Goal: Task Accomplishment & Management: Manage account settings

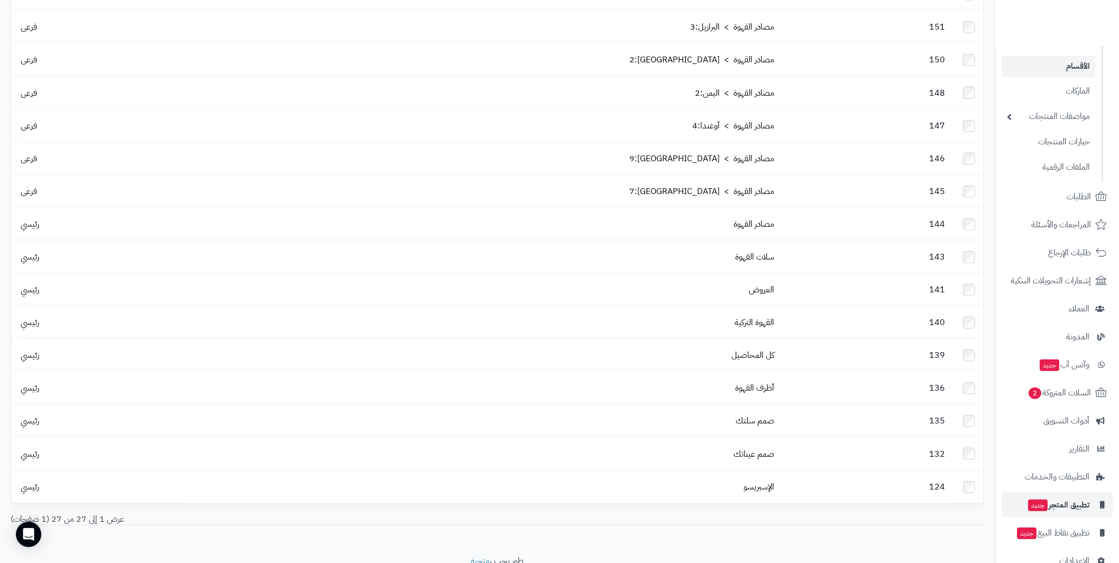
scroll to position [102, 0]
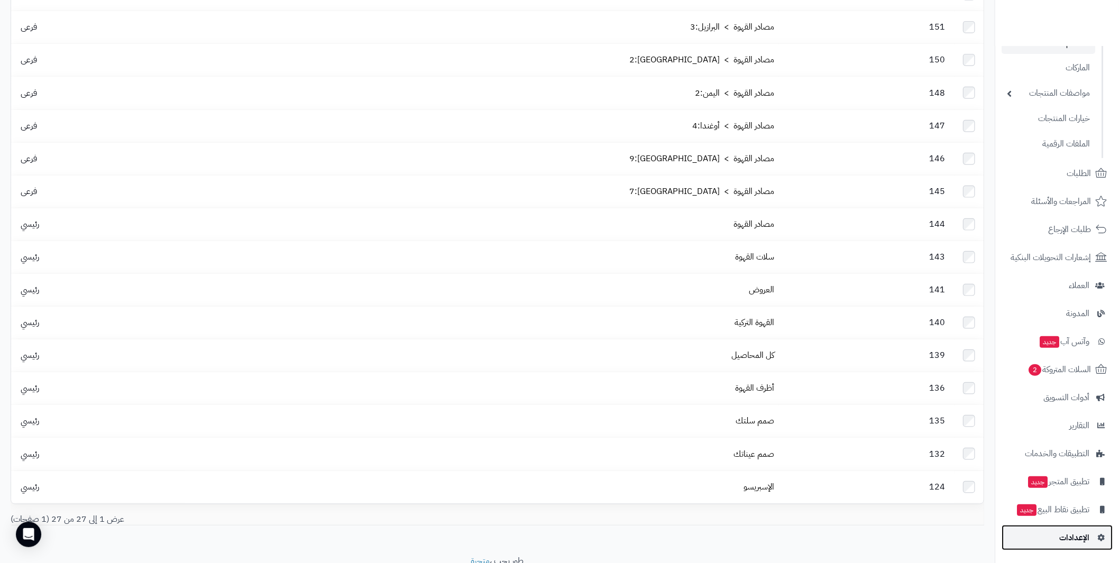
click at [1082, 533] on span "الإعدادات" at bounding box center [1075, 538] width 30 height 15
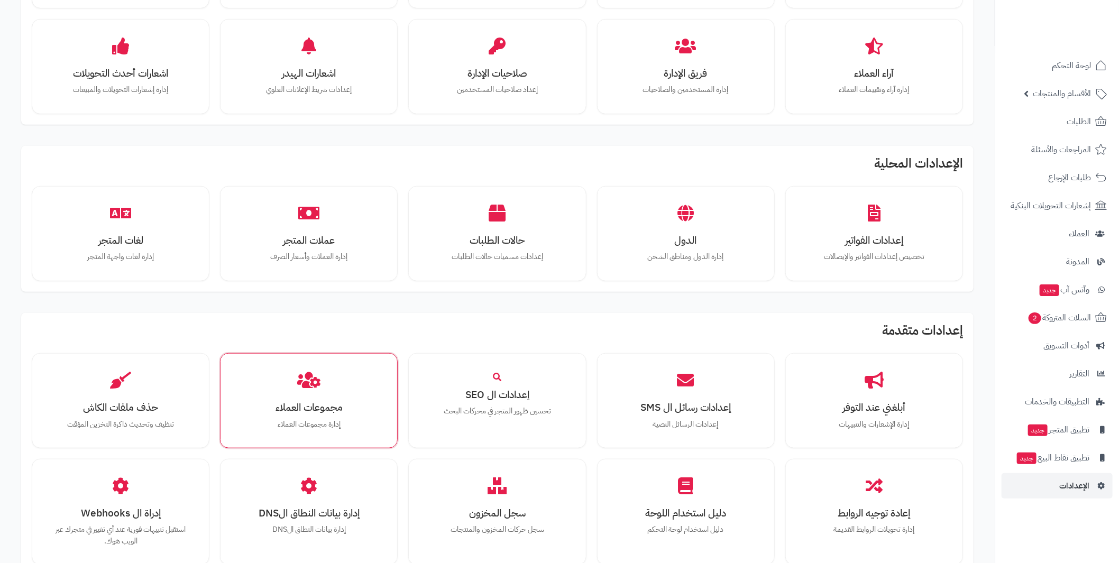
scroll to position [370, 0]
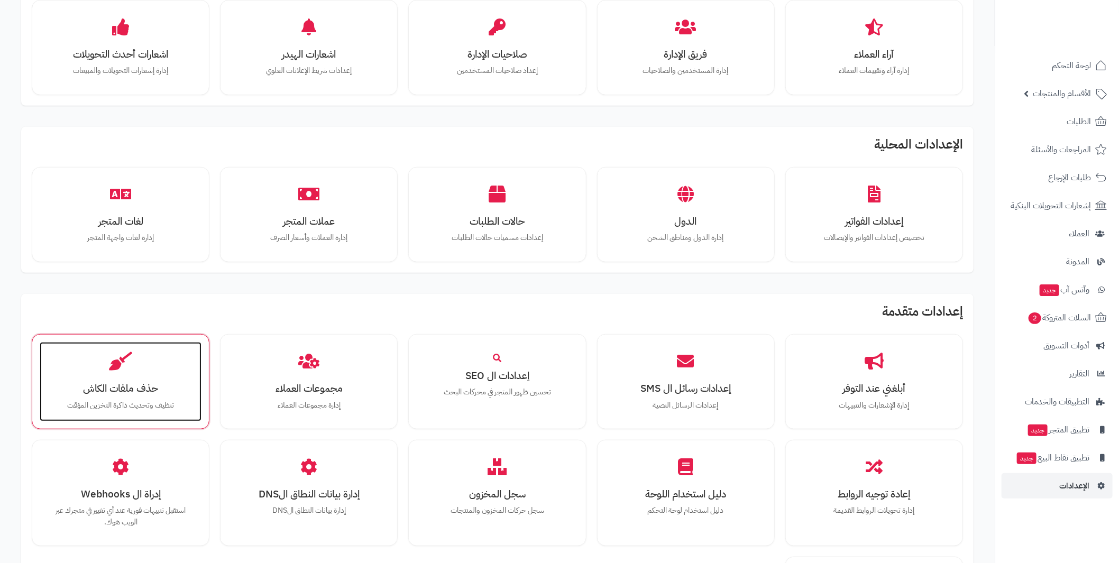
click at [134, 358] on div "حذف ملفات الكاش تنظيف وتحديث ذاكرة التخزين المؤقت" at bounding box center [121, 381] width 162 height 79
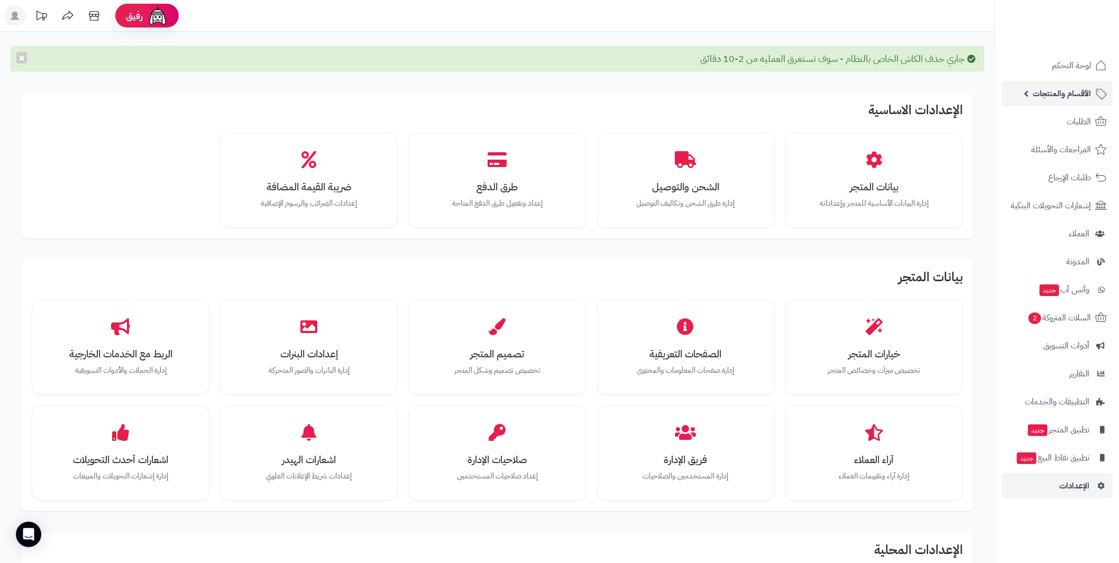
click at [1068, 97] on span "الأقسام والمنتجات" at bounding box center [1062, 93] width 58 height 15
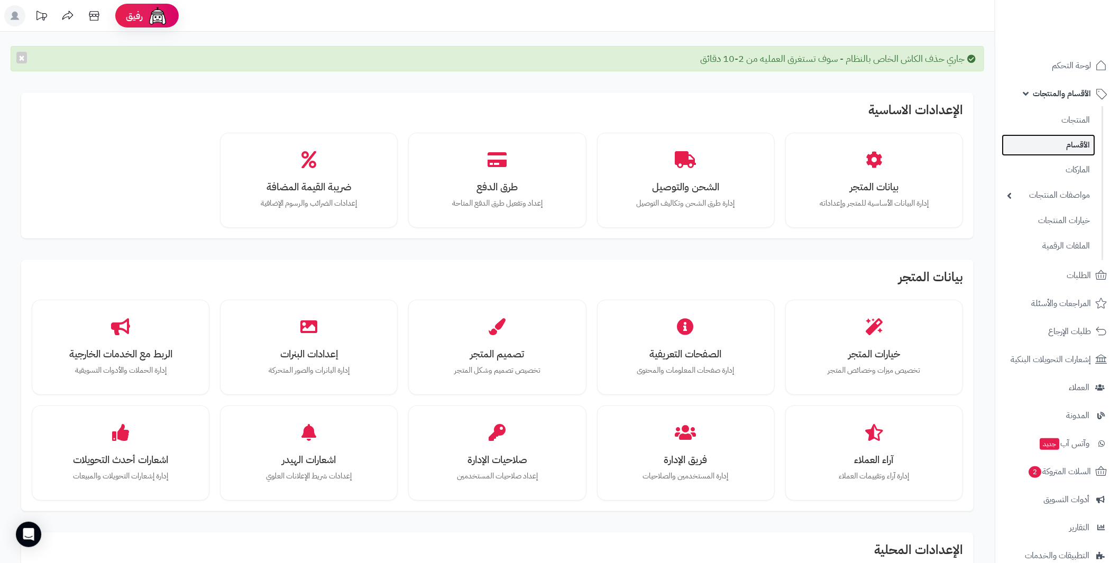
click at [1079, 143] on link "الأقسام" at bounding box center [1049, 145] width 94 height 22
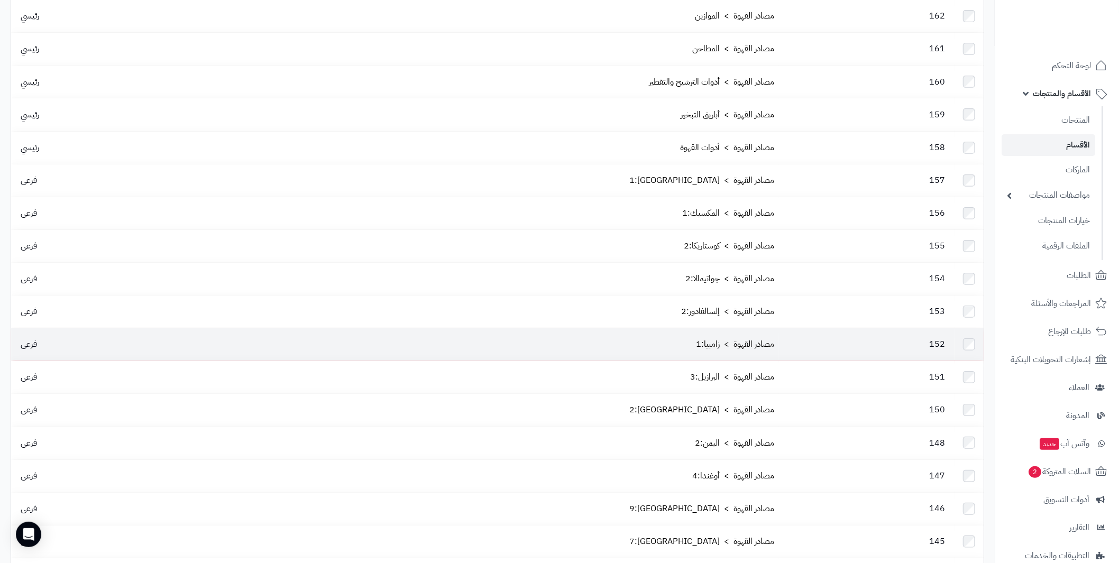
scroll to position [159, 0]
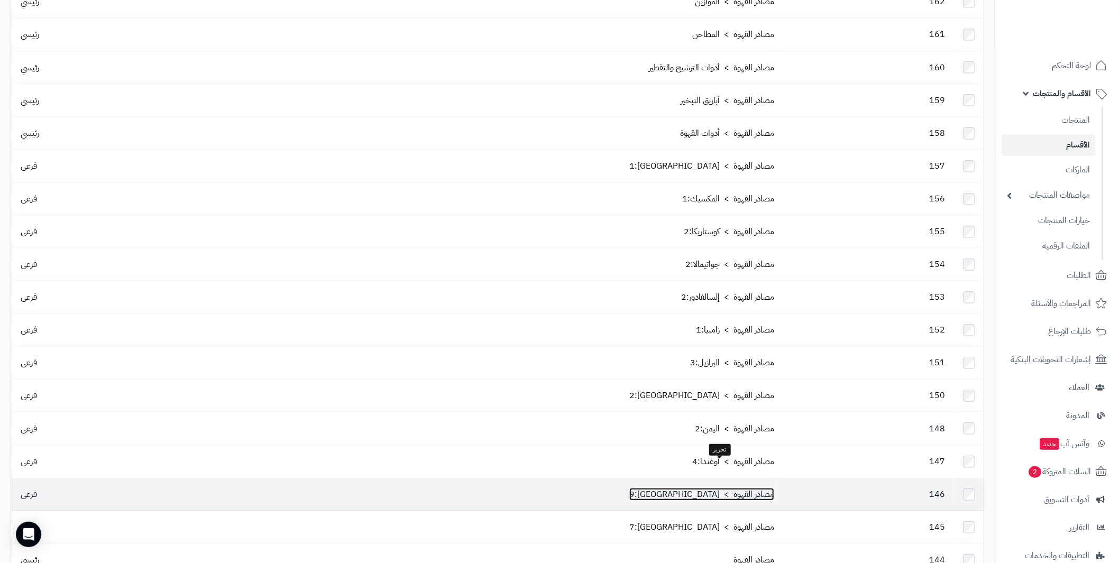
click at [746, 488] on link "مصادر القهوة > [GEOGRAPHIC_DATA]:9" at bounding box center [702, 494] width 145 height 13
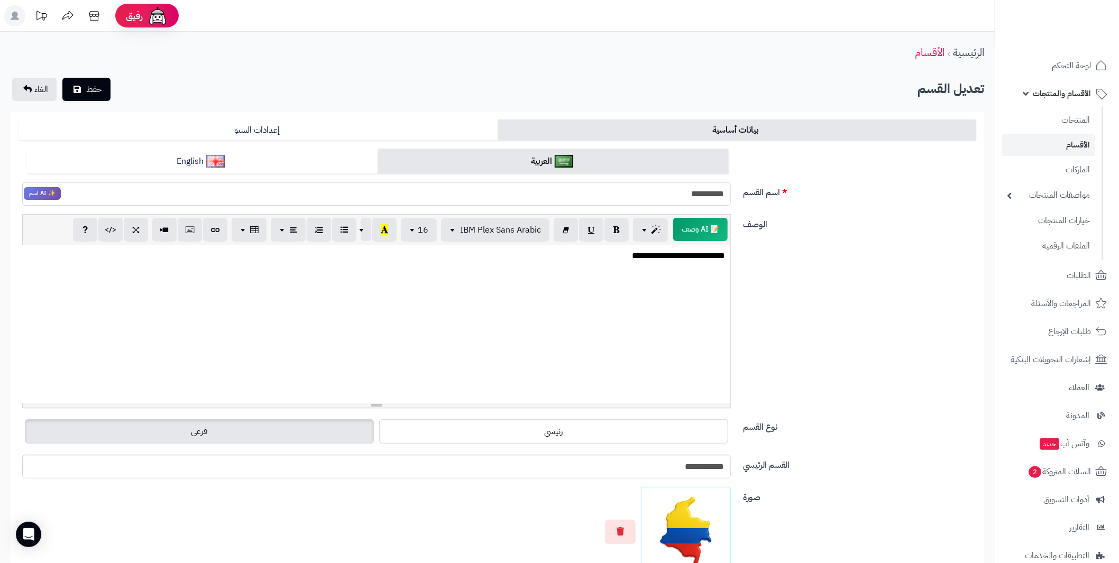
click at [1076, 143] on link "الأقسام" at bounding box center [1049, 145] width 94 height 22
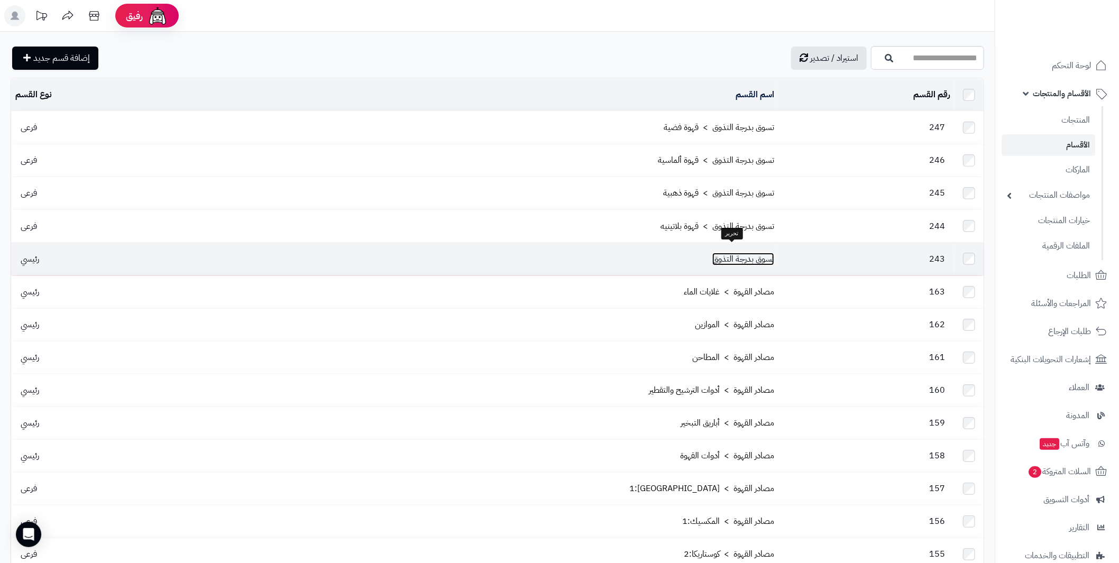
click at [722, 253] on link "تسوق بدرجة التذوق" at bounding box center [744, 259] width 62 height 13
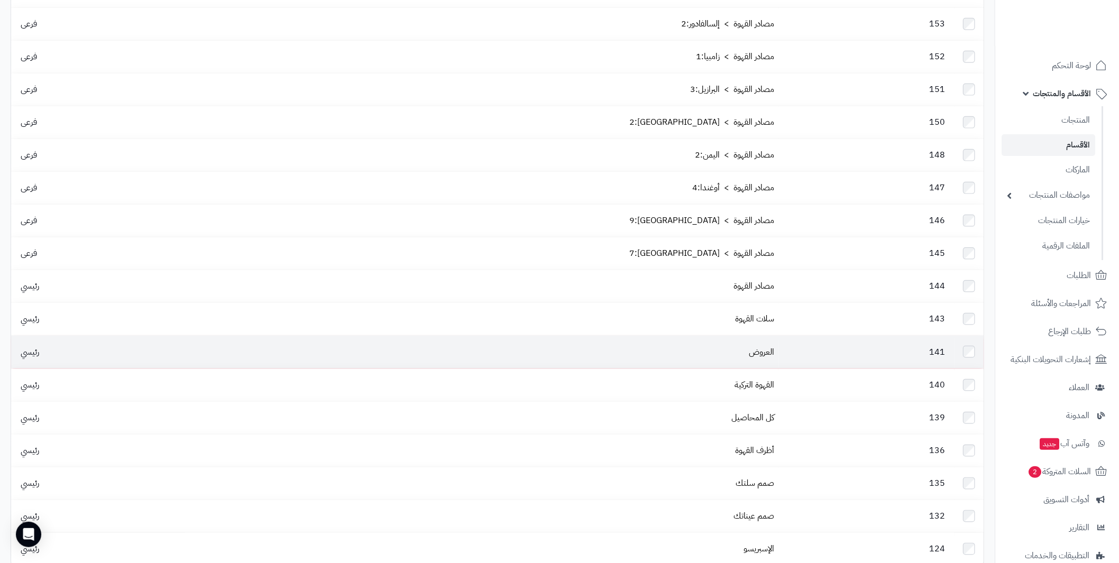
scroll to position [651, 0]
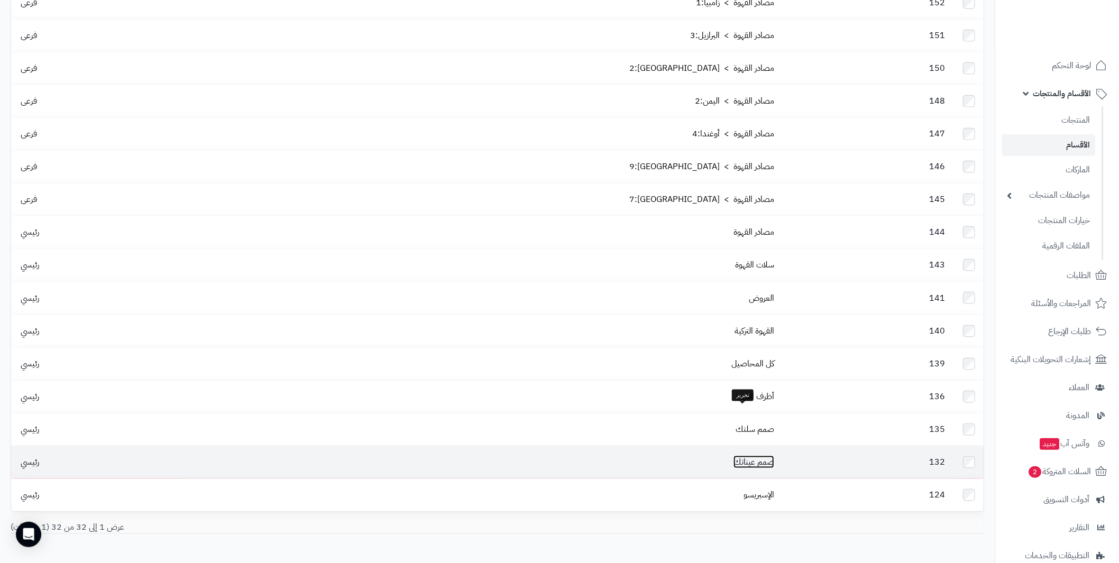
click at [734, 456] on link "صمم عيناتك" at bounding box center [754, 462] width 41 height 13
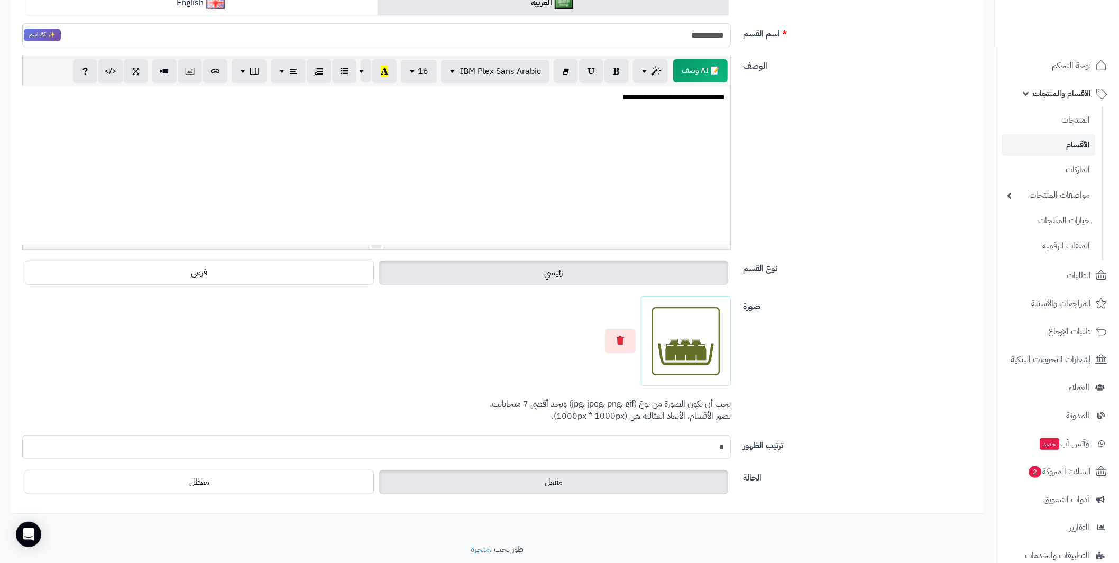
scroll to position [105, 0]
